Goal: Task Accomplishment & Management: Manage account settings

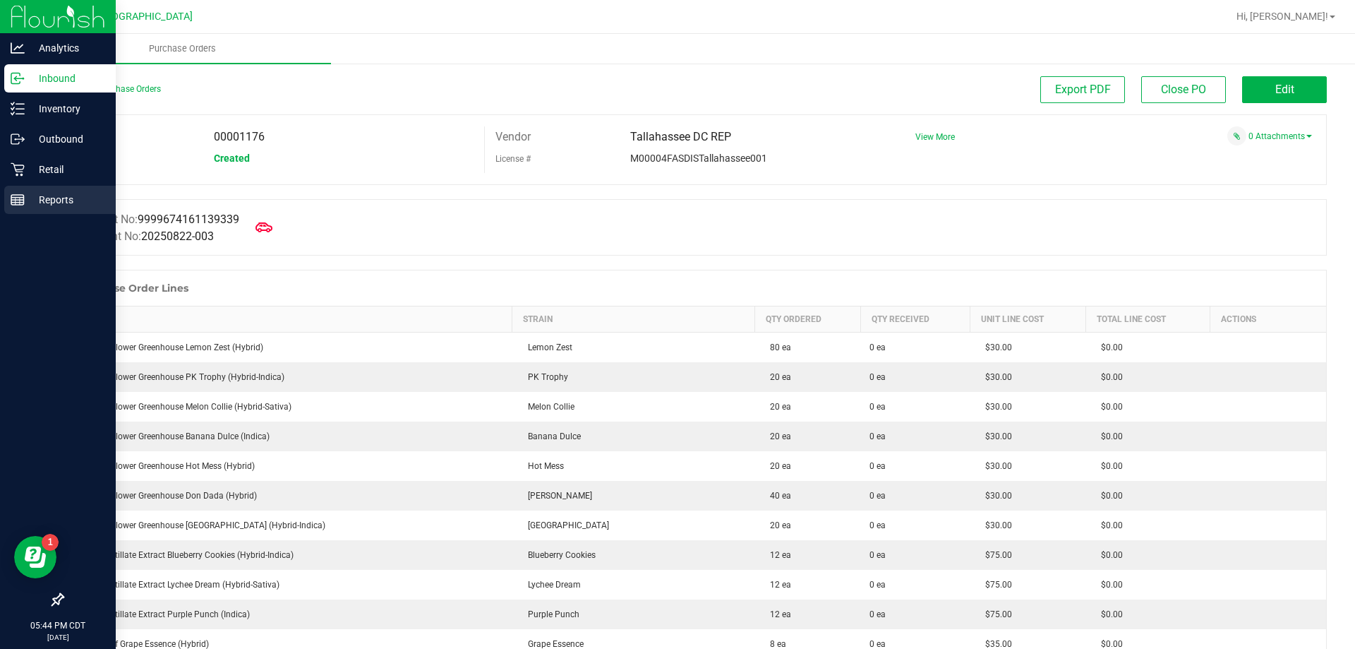
scroll to position [2083, 0]
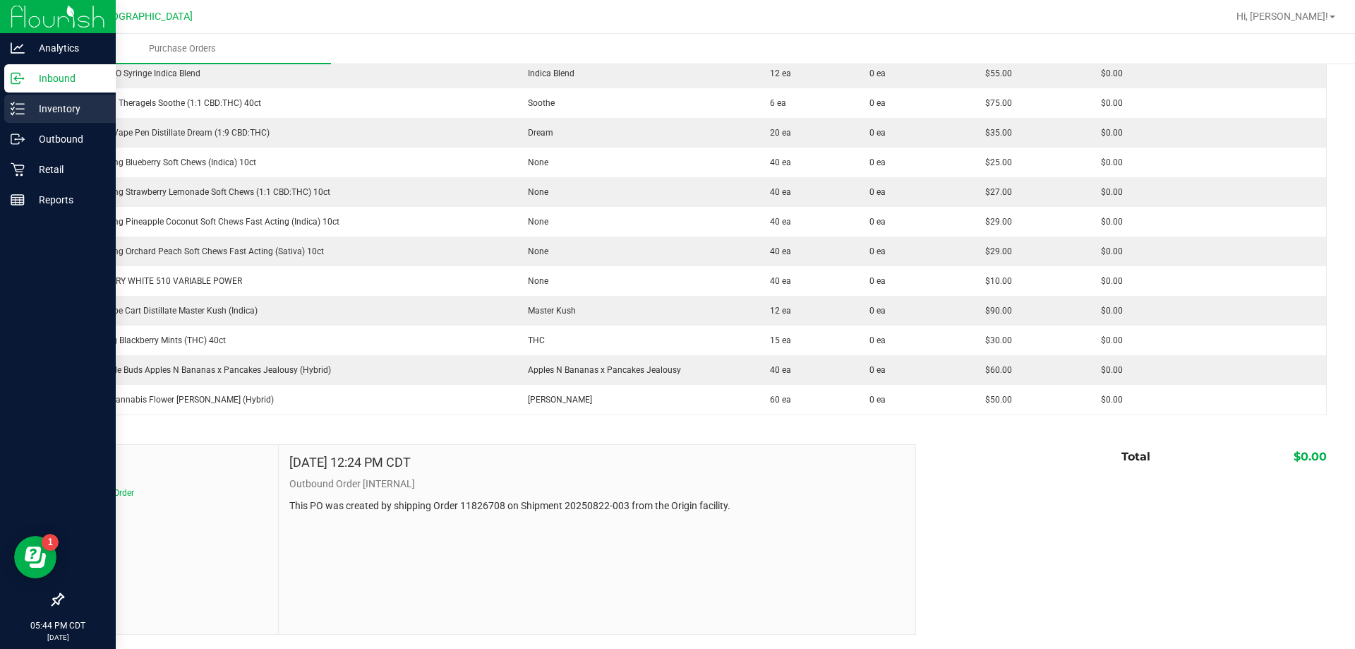
click at [16, 107] on icon at bounding box center [18, 109] width 14 height 14
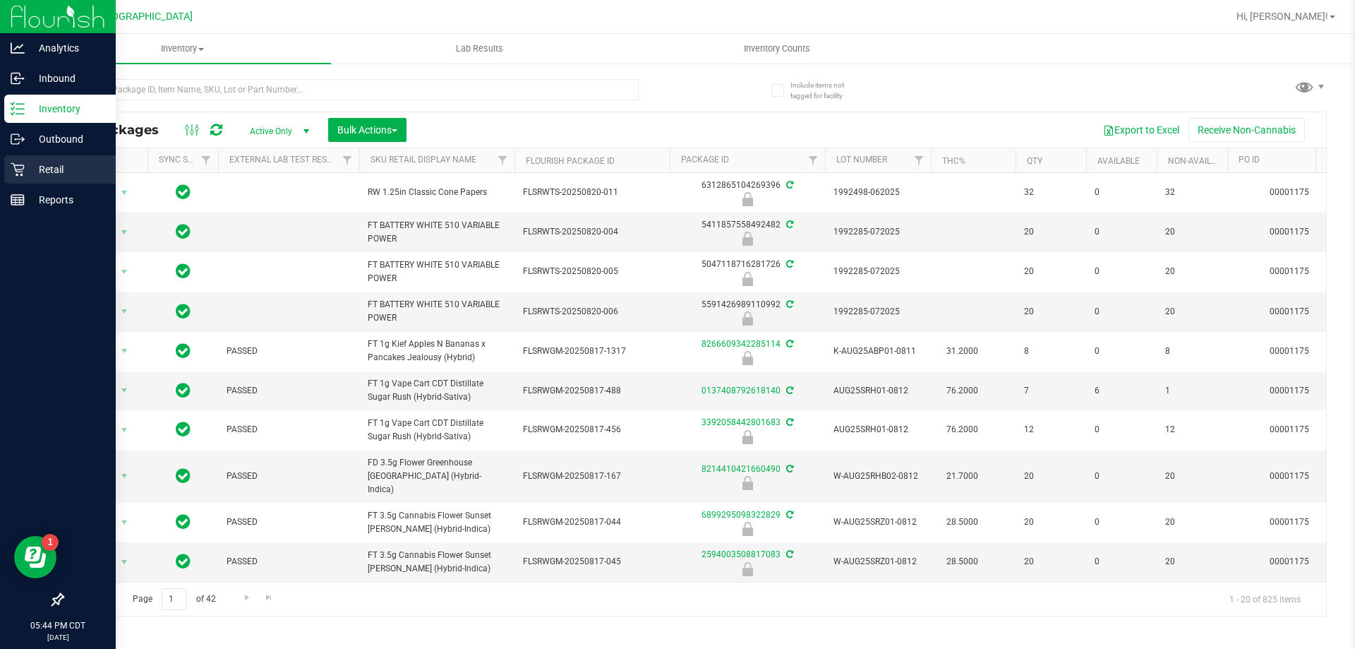
click at [72, 162] on p "Retail" at bounding box center [67, 169] width 85 height 17
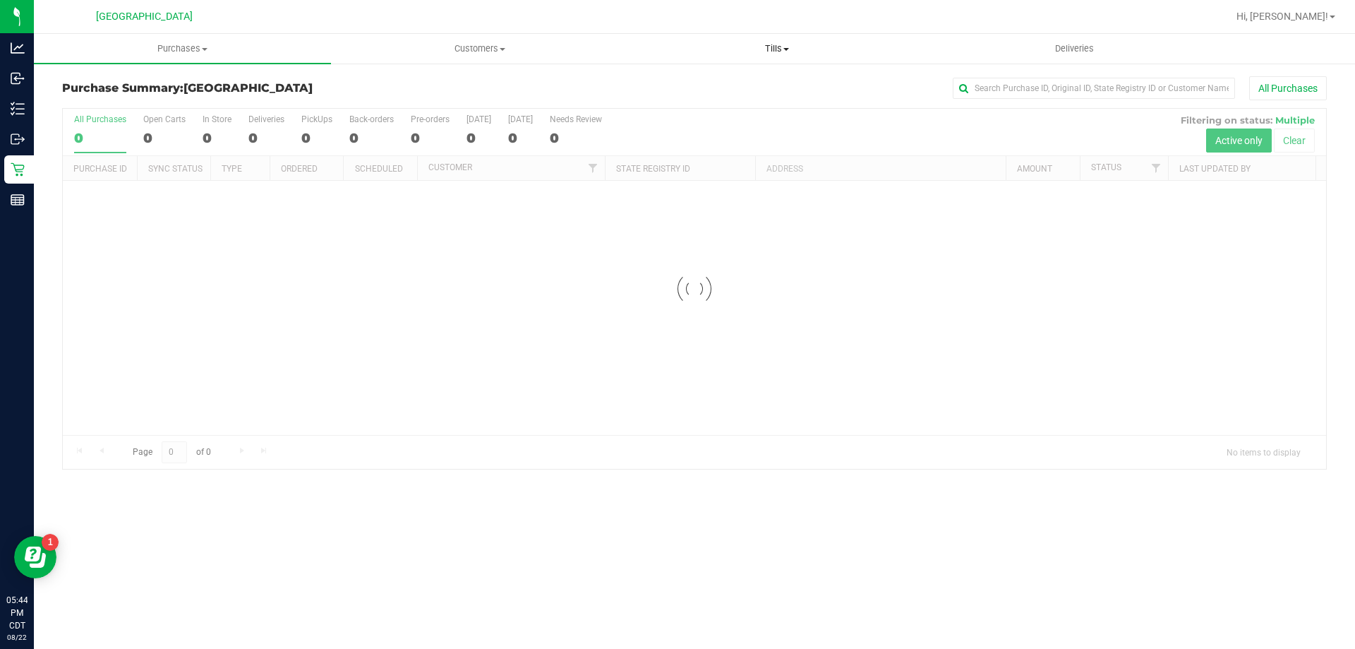
click at [780, 47] on span "Tills" at bounding box center [777, 48] width 296 height 13
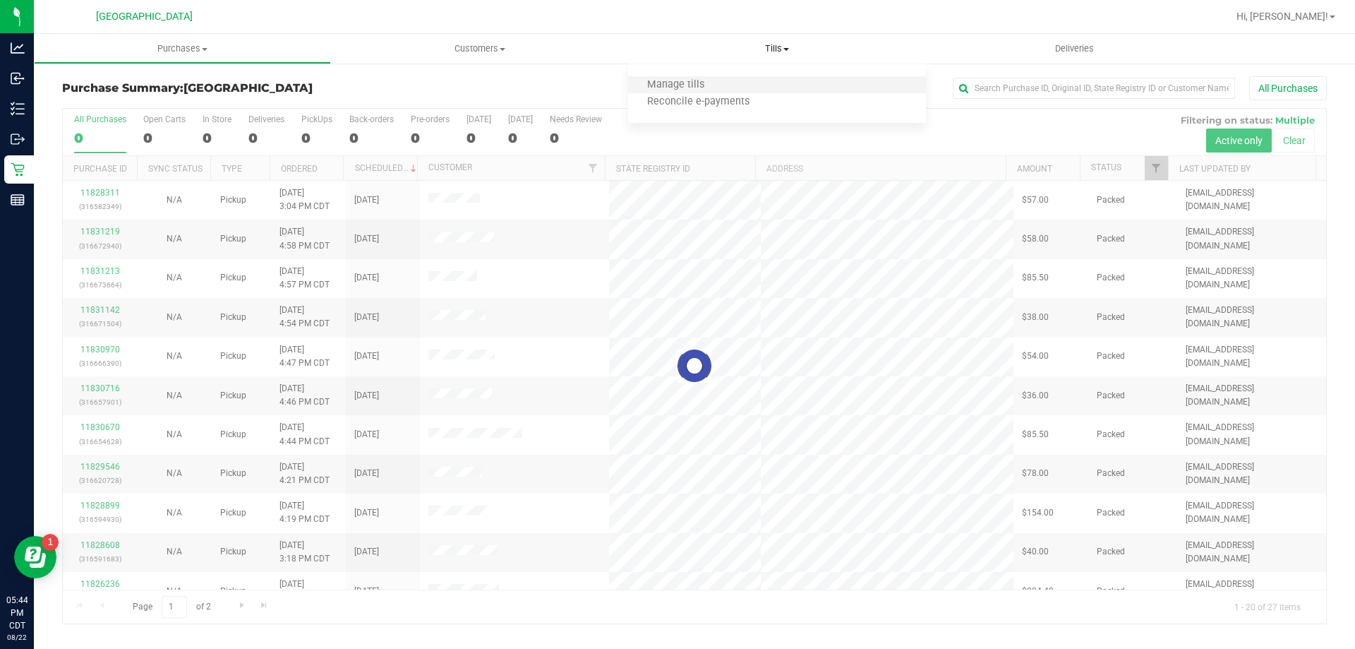
click at [739, 77] on li "Manage tills" at bounding box center [776, 85] width 297 height 17
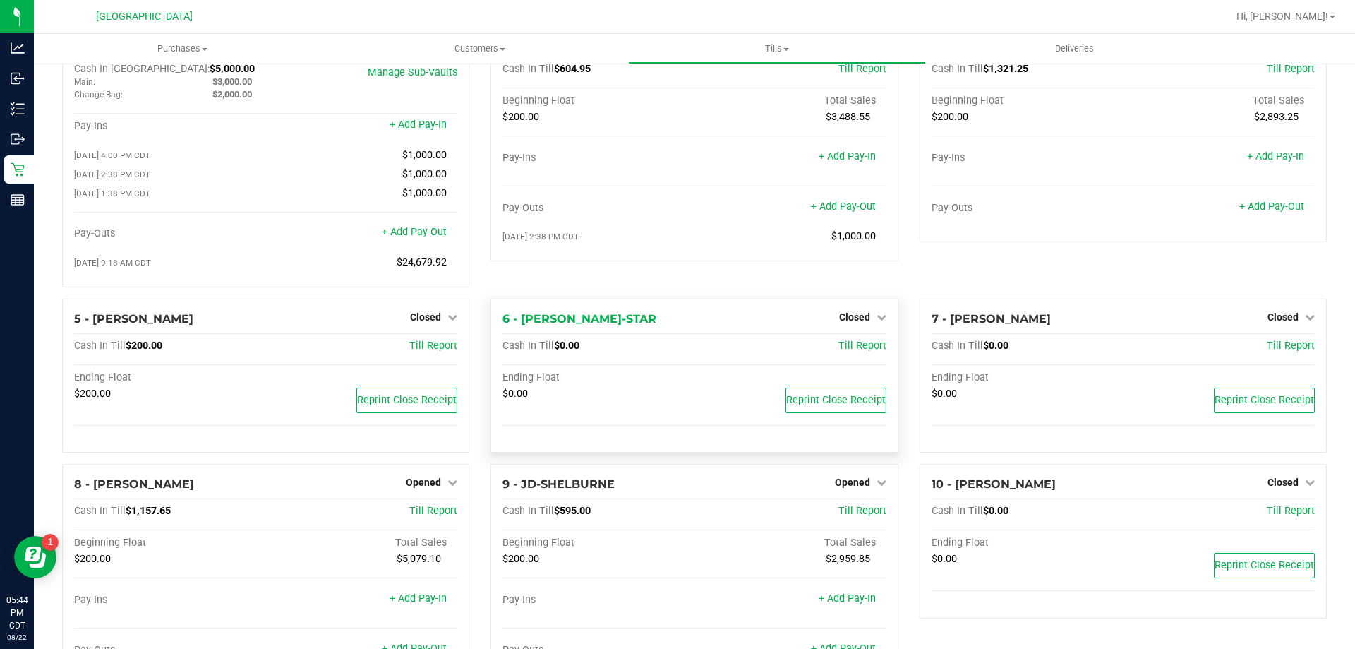
scroll to position [71, 0]
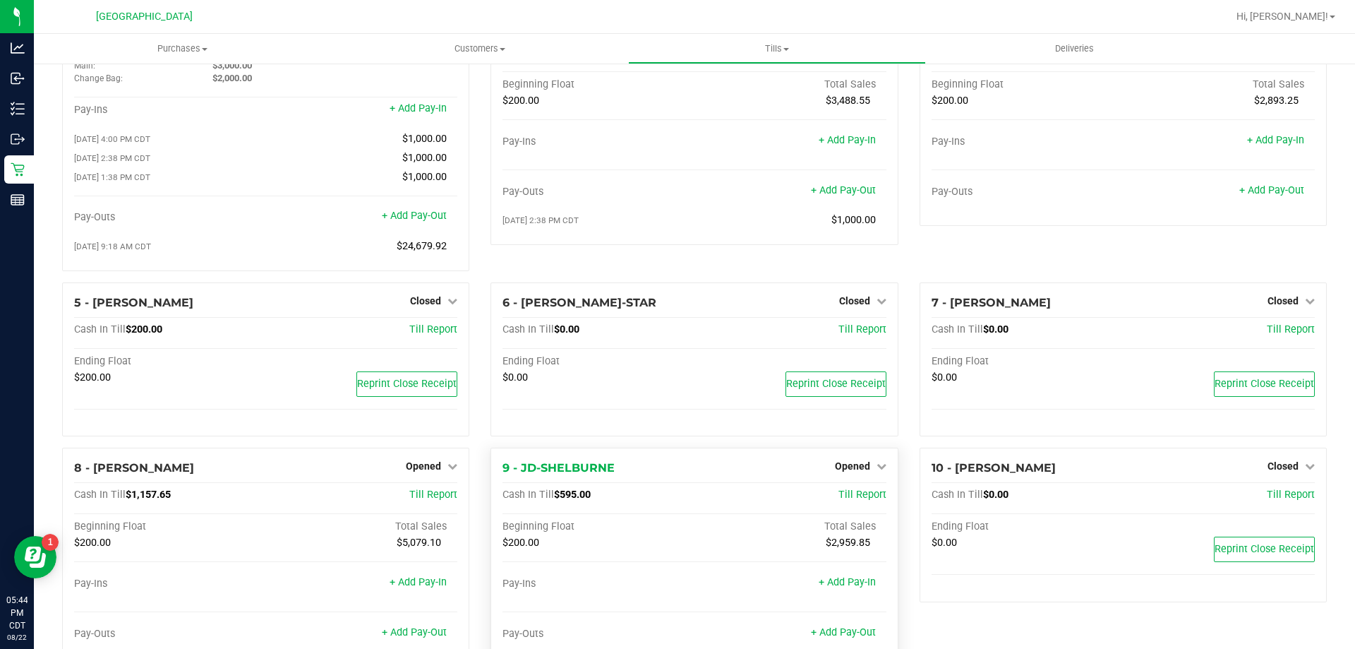
click at [840, 474] on div "Opened" at bounding box center [861, 465] width 52 height 17
click at [839, 463] on div "Opened" at bounding box center [861, 465] width 52 height 17
click at [839, 472] on span "Opened" at bounding box center [852, 465] width 35 height 11
click at [840, 501] on link "Close Till" at bounding box center [854, 495] width 38 height 11
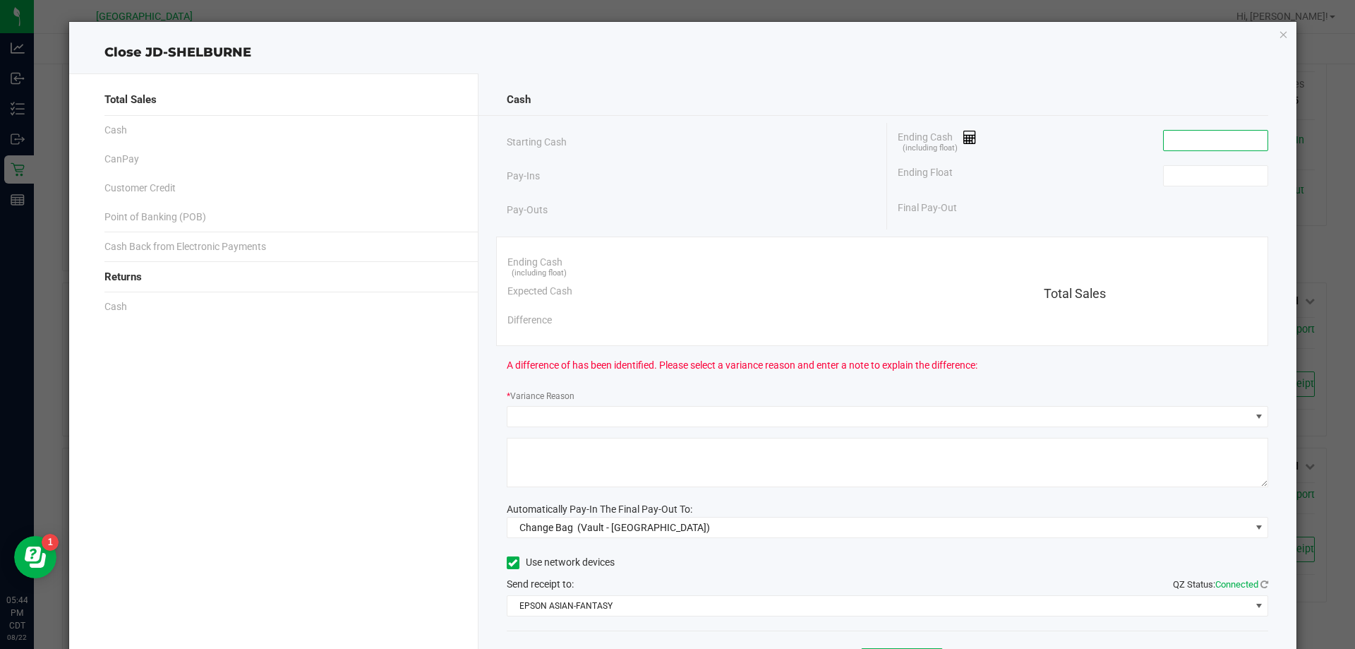
click at [1183, 145] on input at bounding box center [1216, 141] width 104 height 20
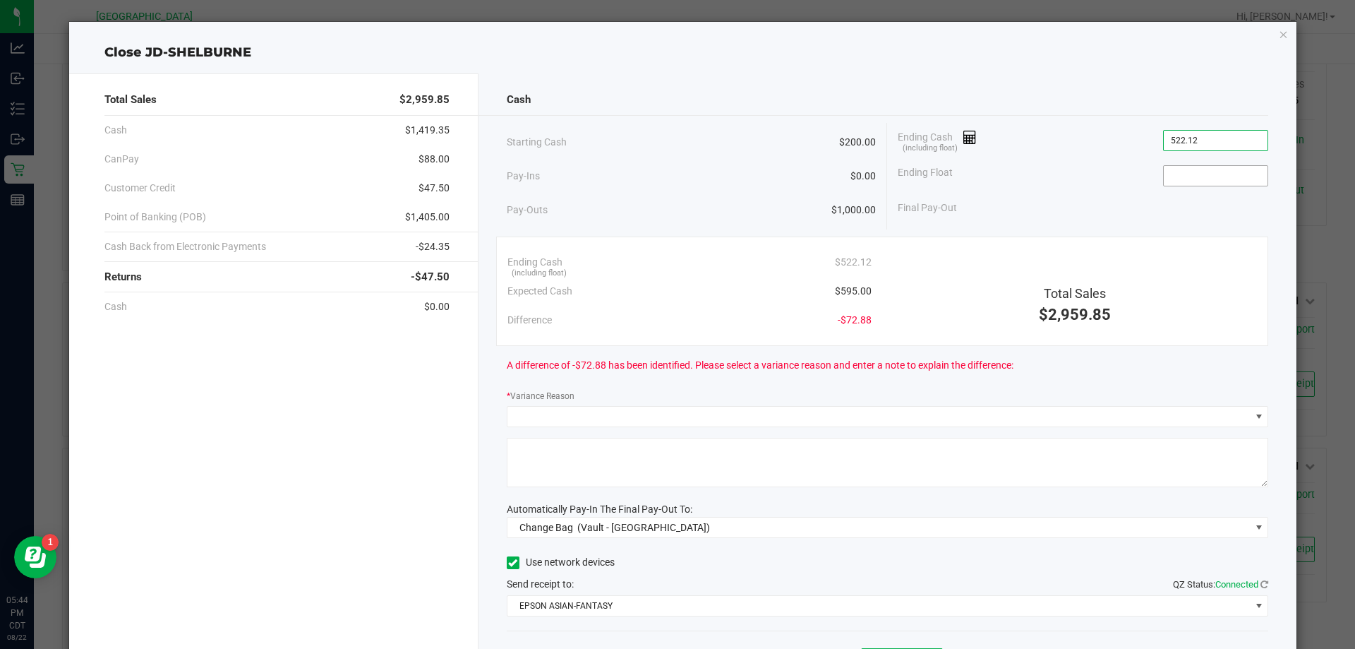
type input "$522.12"
click at [1194, 178] on input at bounding box center [1216, 176] width 104 height 20
type input "200.00"
type input "522.12"
type input "$200.00"
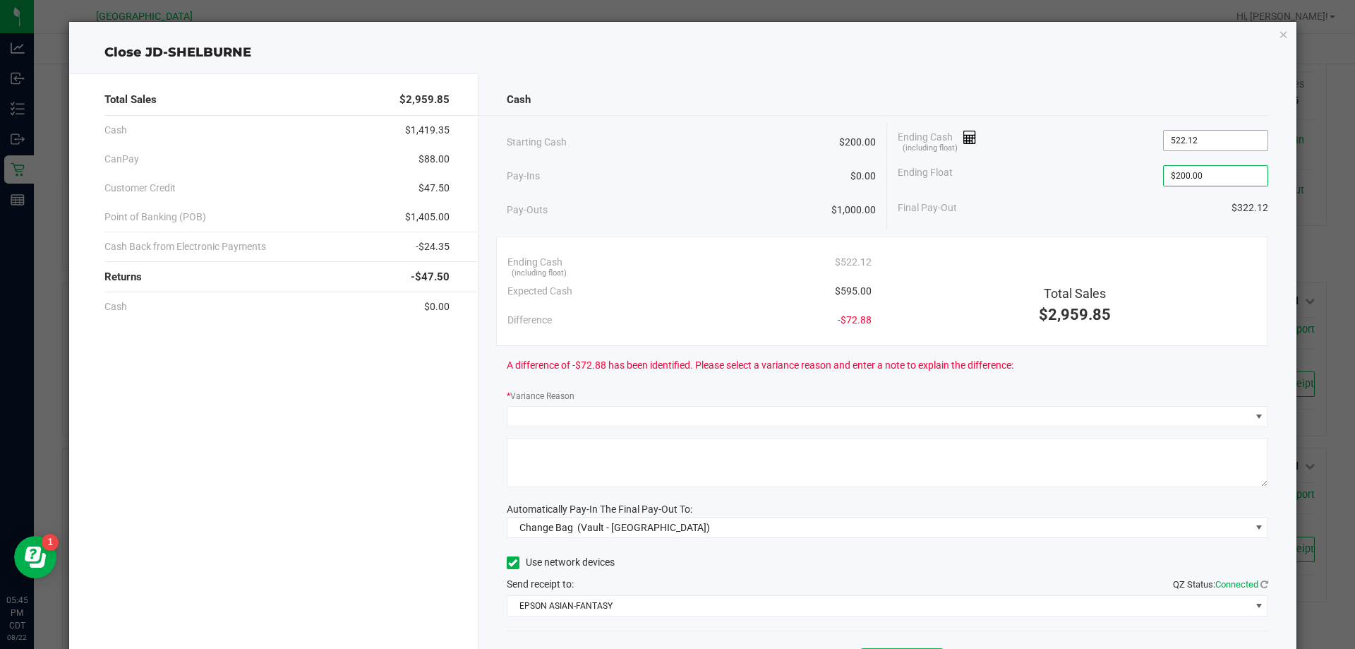
click at [1208, 137] on input "522.12" at bounding box center [1216, 141] width 104 height 20
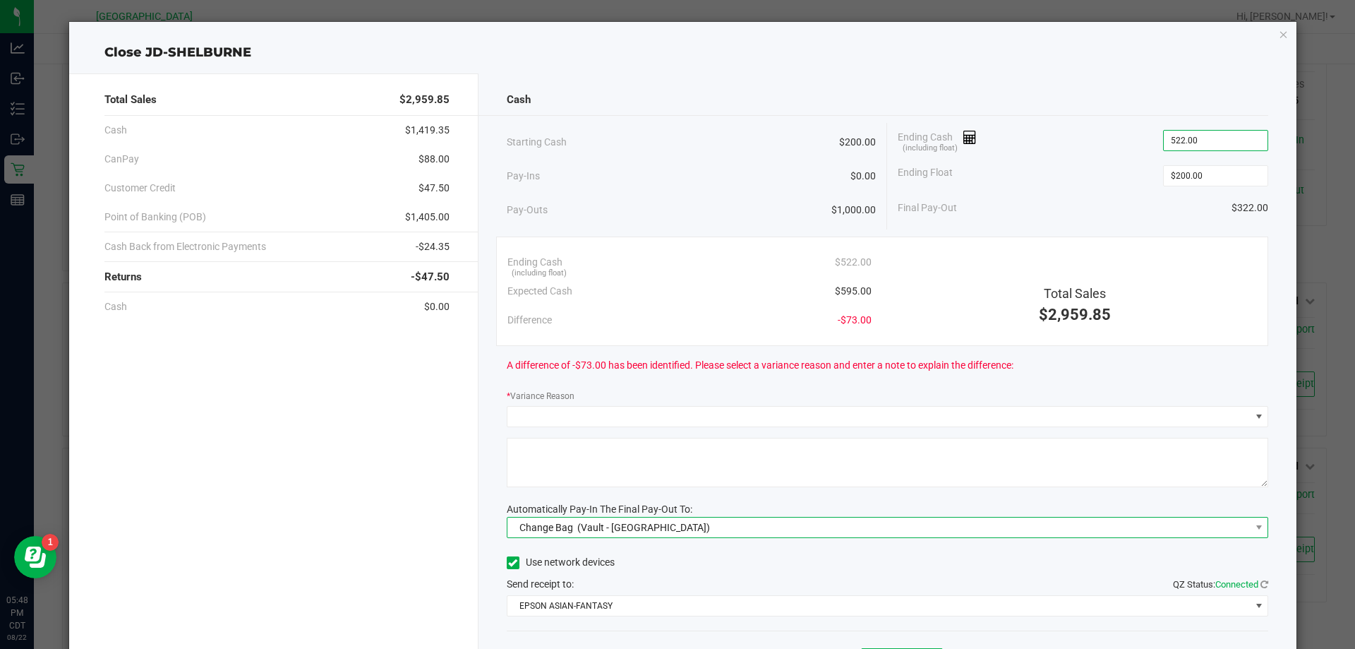
type input "$522.00"
click at [577, 529] on span "(Vault - [GEOGRAPHIC_DATA])" at bounding box center [643, 527] width 133 height 11
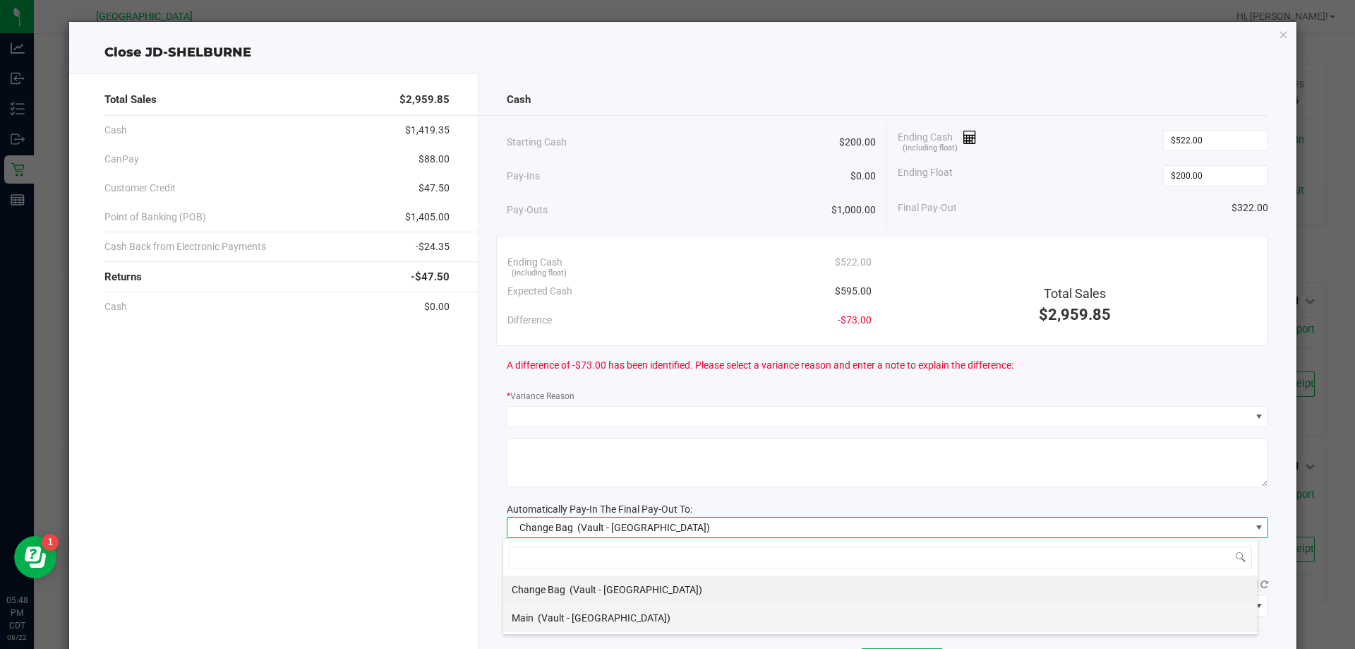
click at [549, 612] on span "(Vault - [GEOGRAPHIC_DATA])" at bounding box center [604, 617] width 133 height 11
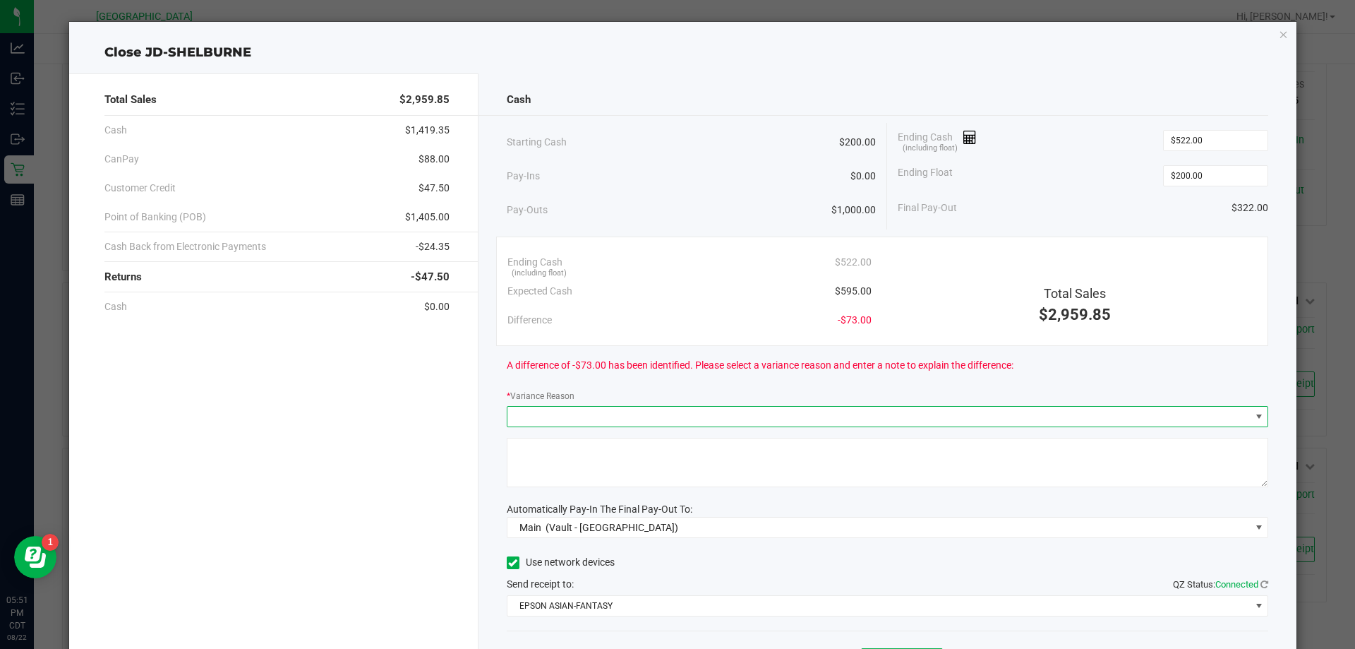
click at [726, 412] on span at bounding box center [879, 417] width 743 height 20
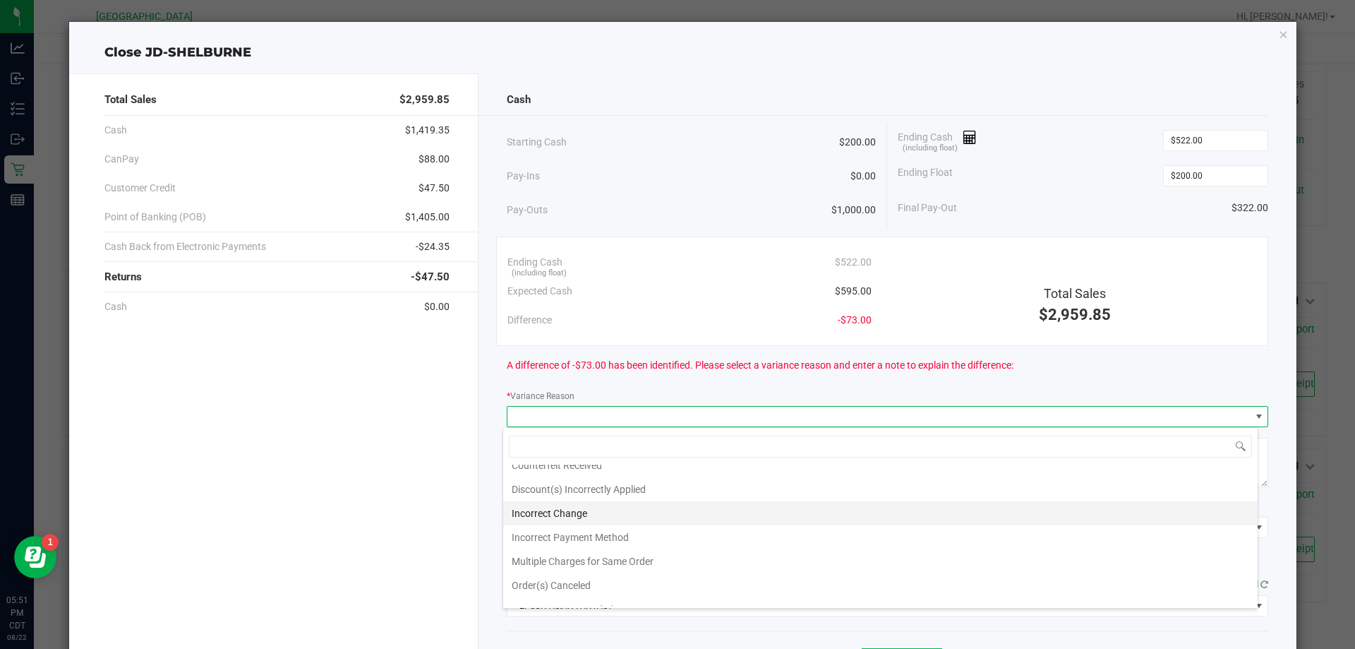
scroll to position [51, 0]
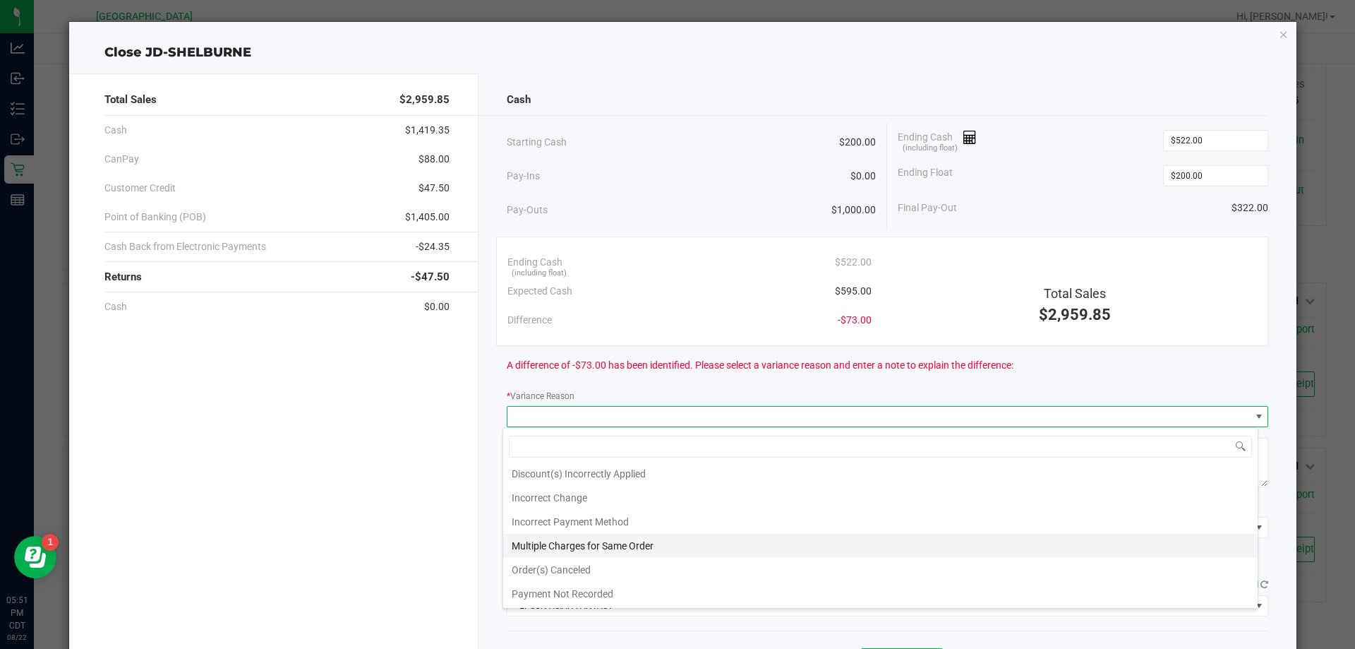
click at [688, 546] on li "Multiple Charges for Same Order" at bounding box center [880, 546] width 755 height 24
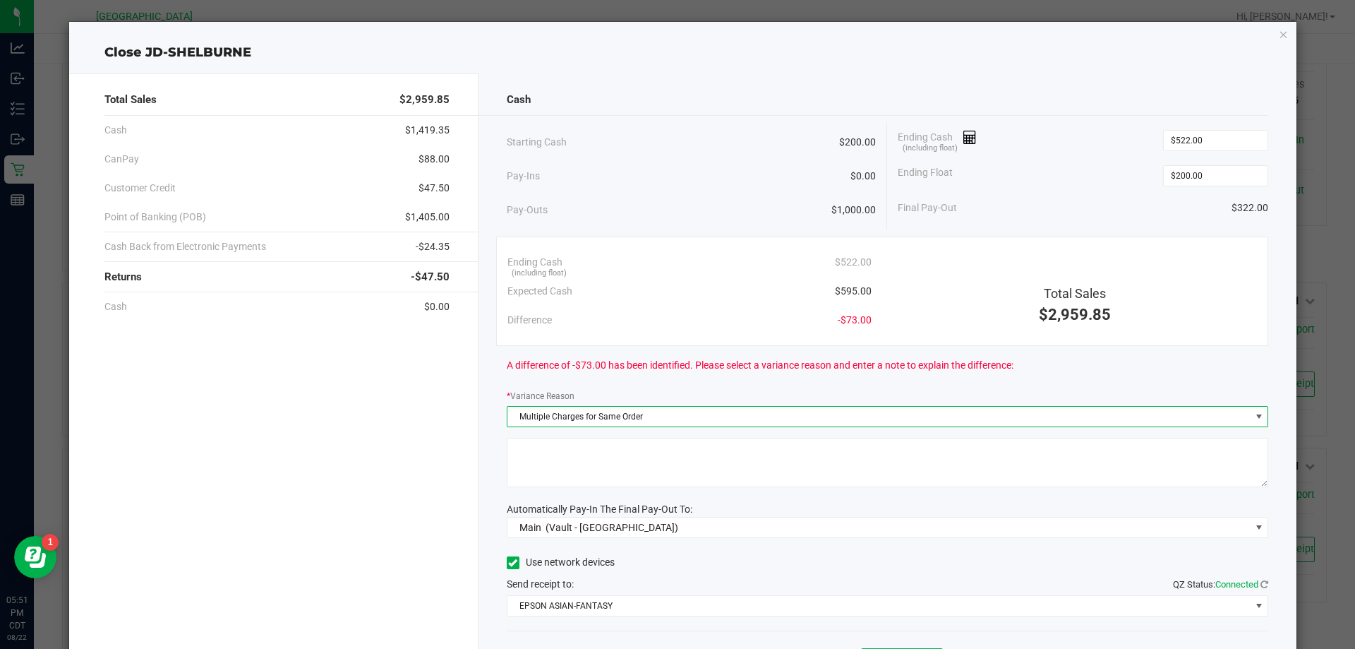
click at [667, 468] on textarea at bounding box center [888, 462] width 762 height 49
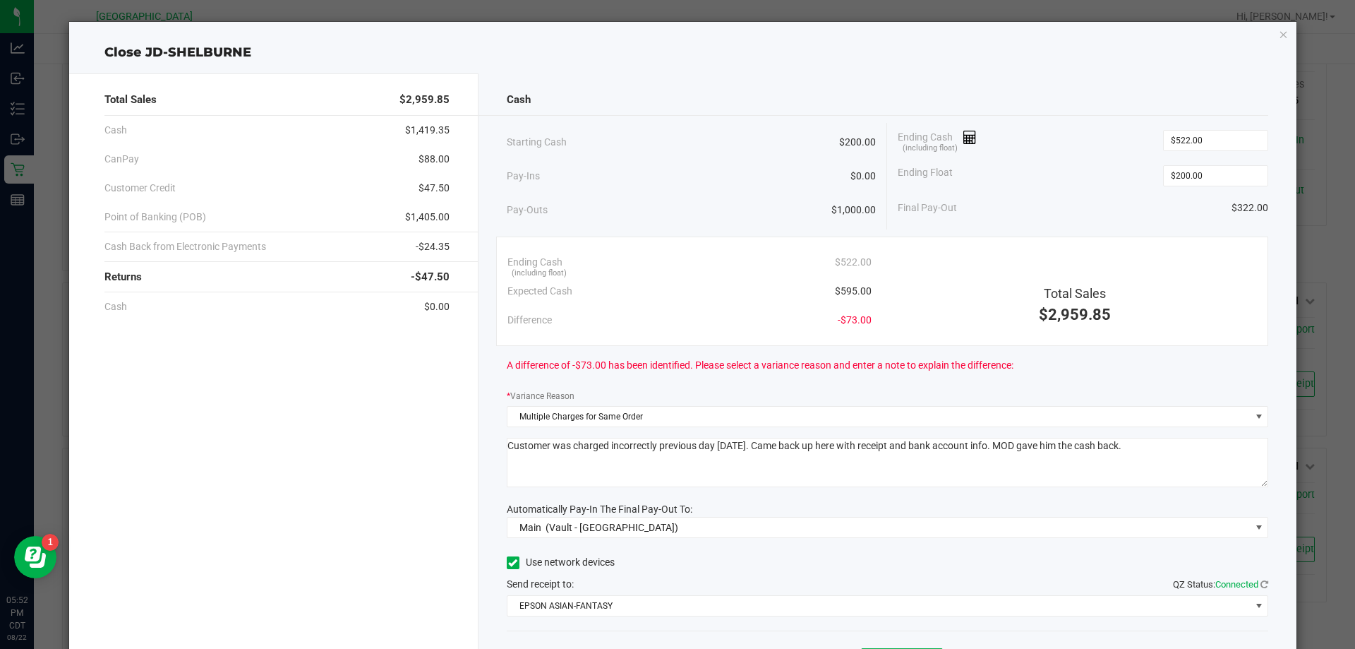
click at [757, 452] on textarea at bounding box center [888, 462] width 762 height 49
click at [710, 465] on textarea at bounding box center [888, 462] width 762 height 49
click at [716, 463] on textarea at bounding box center [888, 462] width 762 height 49
click at [1072, 462] on textarea at bounding box center [888, 462] width 762 height 49
click at [904, 450] on textarea at bounding box center [888, 462] width 762 height 49
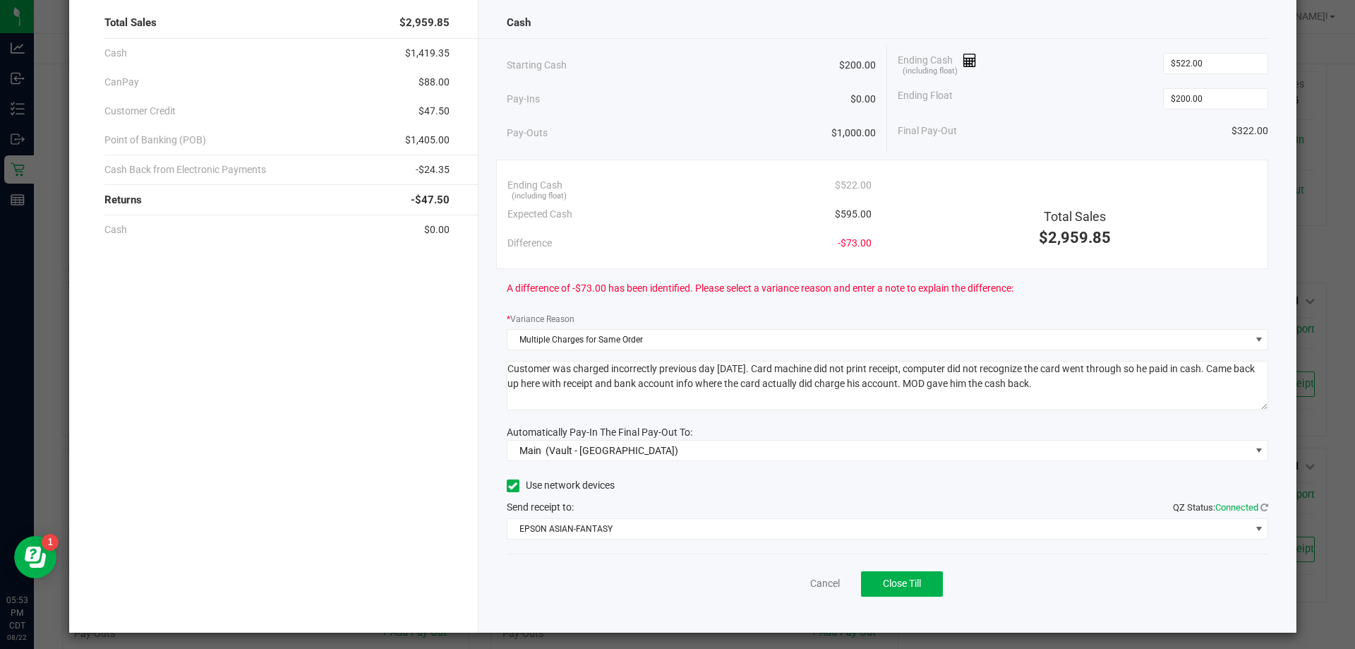
scroll to position [83, 0]
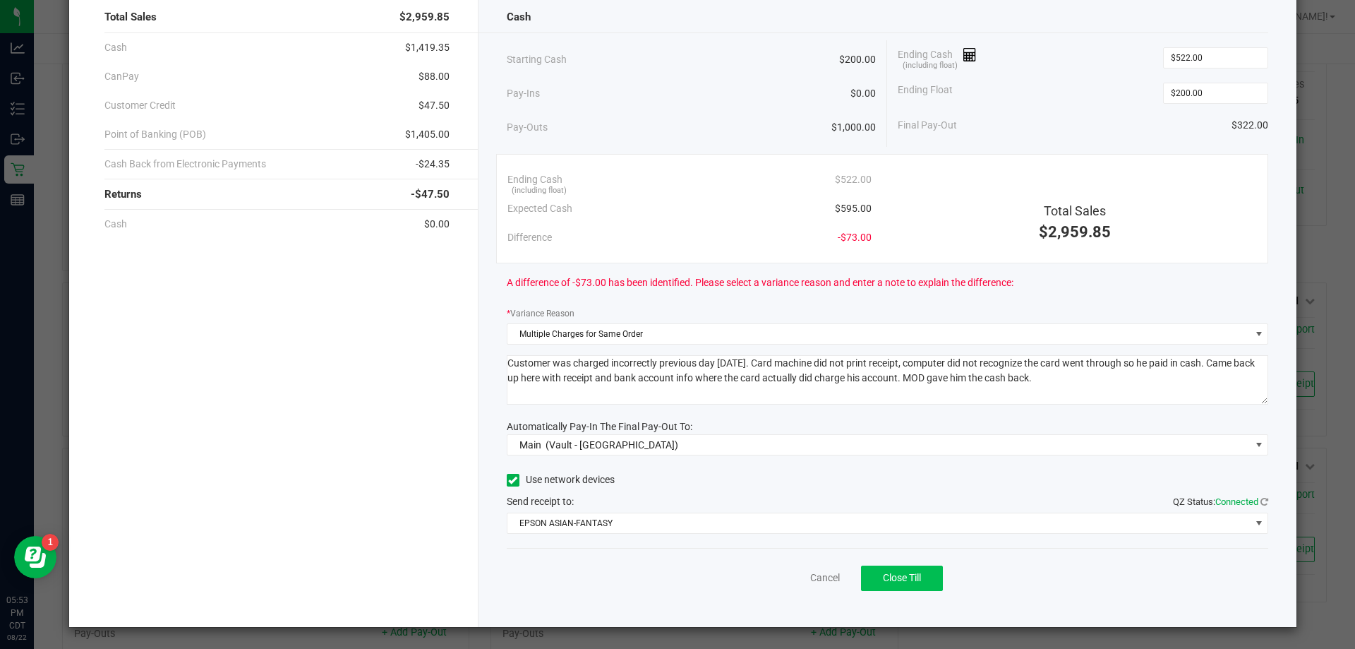
type textarea "Customer was charged incorrectly previous day [DATE]. Card machine did not prin…"
click at [868, 573] on button "Close Till" at bounding box center [902, 577] width 82 height 25
click at [790, 579] on link "Dismiss" at bounding box center [794, 577] width 34 height 15
